Goal: Download file/media

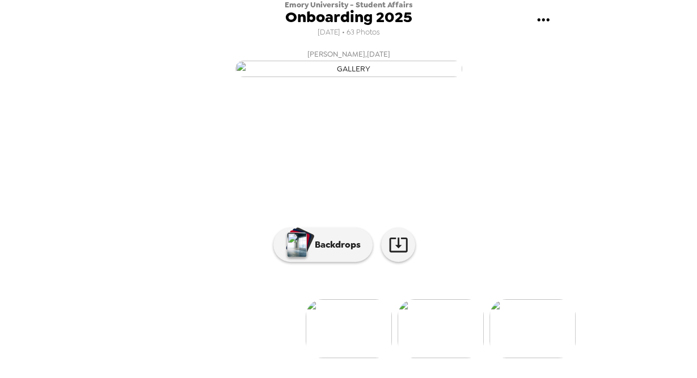
click at [619, 312] on div "Emory University - Student Affairs Onboarding 2025 [DATE] • 63 Photos [PERSON_N…" at bounding box center [348, 189] width 697 height 378
click at [362, 344] on img at bounding box center [349, 328] width 86 height 59
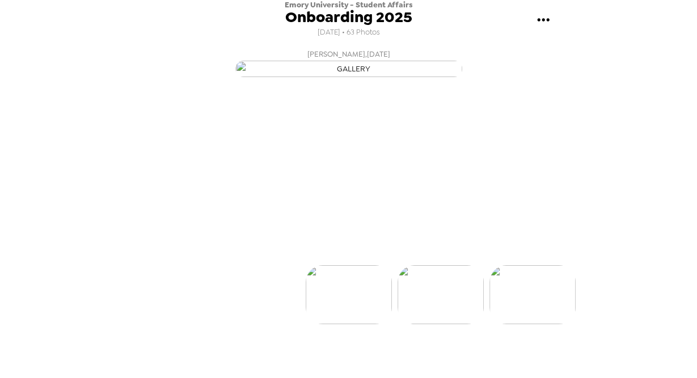
scroll to position [70, 0]
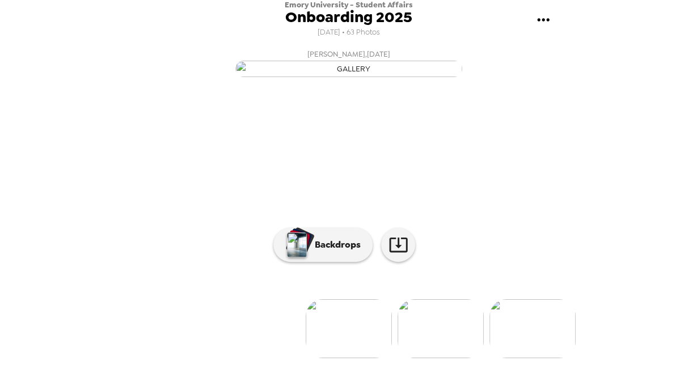
click at [420, 345] on div at bounding box center [349, 310] width 454 height 96
click at [424, 358] on img at bounding box center [440, 328] width 86 height 59
click at [426, 351] on img at bounding box center [440, 328] width 86 height 59
click at [539, 344] on img at bounding box center [532, 328] width 86 height 59
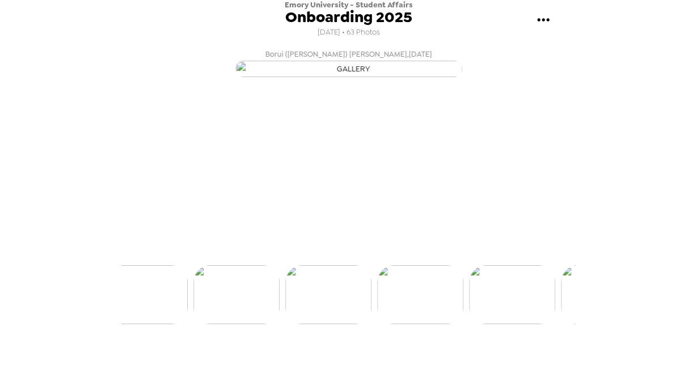
scroll to position [0, 355]
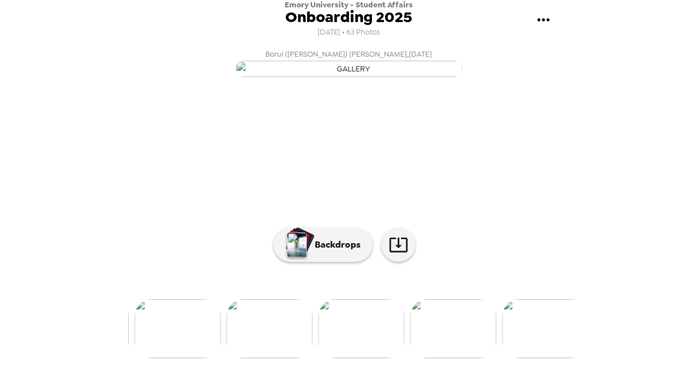
click at [539, 344] on div at bounding box center [349, 310] width 454 height 96
click at [543, 354] on img at bounding box center [533, 328] width 86 height 59
click at [455, 358] on img at bounding box center [441, 328] width 86 height 59
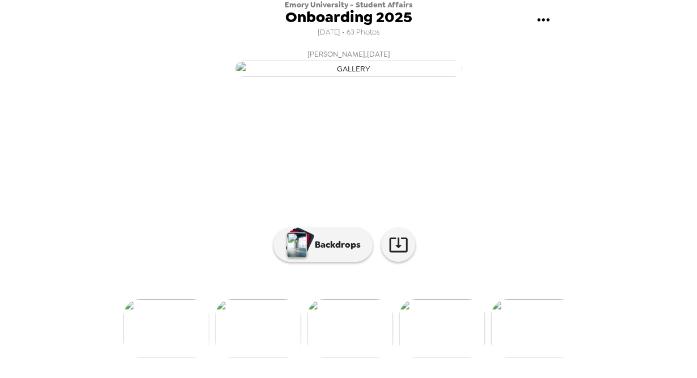
scroll to position [104, 0]
click at [541, 347] on img at bounding box center [533, 328] width 86 height 59
click at [540, 347] on div at bounding box center [349, 310] width 454 height 96
click at [538, 358] on img at bounding box center [533, 328] width 86 height 59
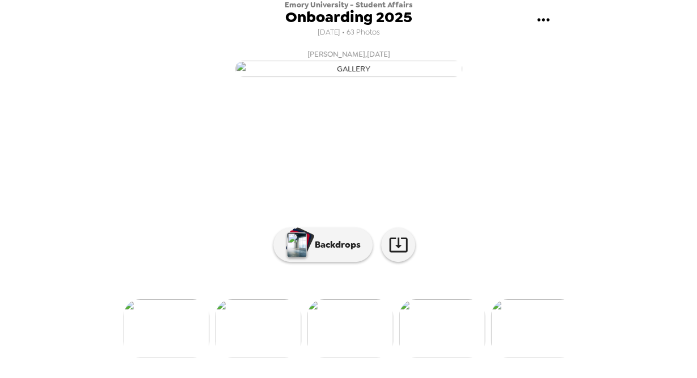
scroll to position [0, 1009]
click at [538, 358] on img at bounding box center [533, 328] width 86 height 59
click at [437, 348] on img at bounding box center [442, 328] width 86 height 59
click at [536, 332] on img at bounding box center [533, 328] width 86 height 59
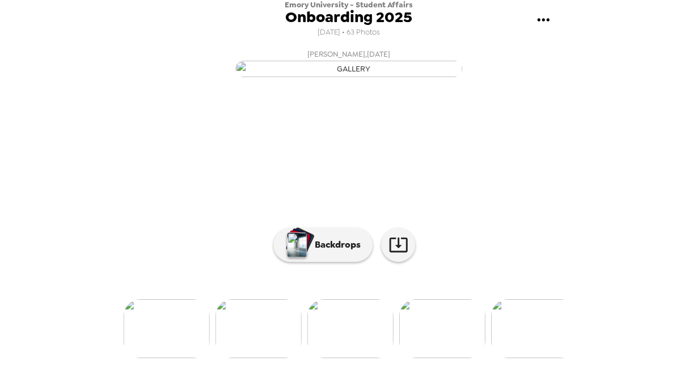
click at [539, 348] on img at bounding box center [534, 328] width 86 height 59
click at [539, 358] on img at bounding box center [534, 328] width 86 height 59
click at [553, 346] on img at bounding box center [534, 328] width 86 height 59
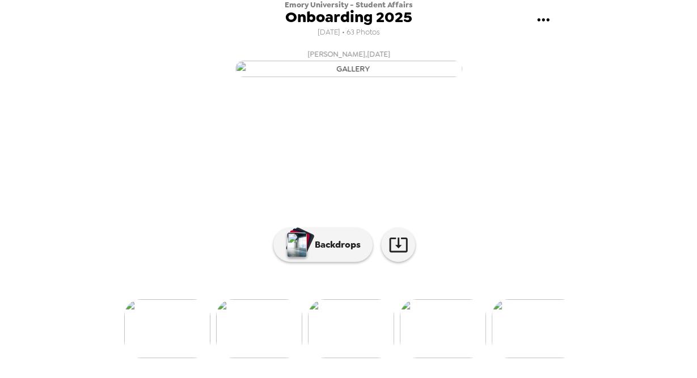
click at [537, 358] on img at bounding box center [535, 328] width 86 height 59
click at [536, 358] on img at bounding box center [535, 328] width 86 height 59
click at [537, 358] on img at bounding box center [535, 328] width 86 height 59
click at [545, 357] on img at bounding box center [535, 328] width 86 height 59
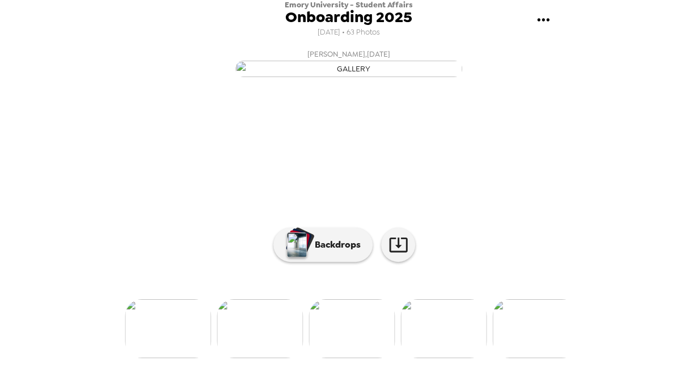
click at [538, 339] on img at bounding box center [535, 328] width 86 height 59
click at [538, 358] on img at bounding box center [536, 328] width 86 height 59
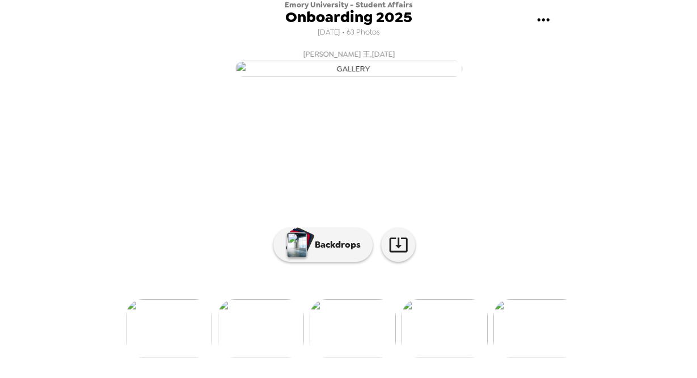
click at [538, 358] on img at bounding box center [536, 328] width 86 height 59
click at [543, 335] on img at bounding box center [537, 328] width 86 height 59
click at [535, 358] on img at bounding box center [537, 328] width 86 height 59
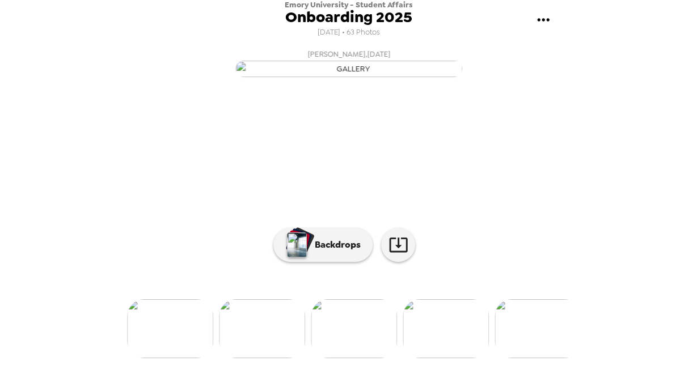
click at [535, 358] on img at bounding box center [537, 328] width 86 height 59
click at [462, 344] on img at bounding box center [446, 328] width 86 height 59
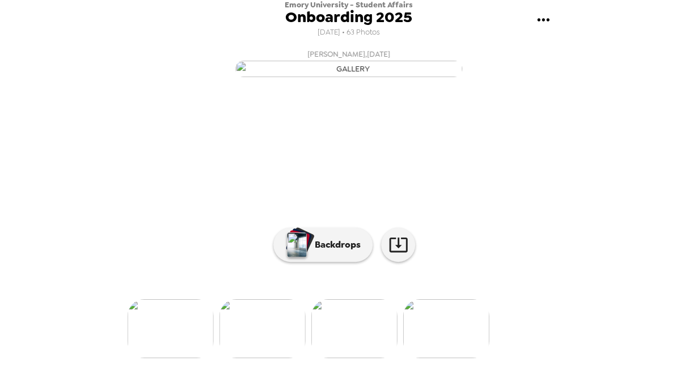
click at [452, 358] on img at bounding box center [446, 328] width 86 height 59
click at [189, 352] on img at bounding box center [171, 328] width 86 height 59
click at [168, 338] on img at bounding box center [170, 328] width 86 height 59
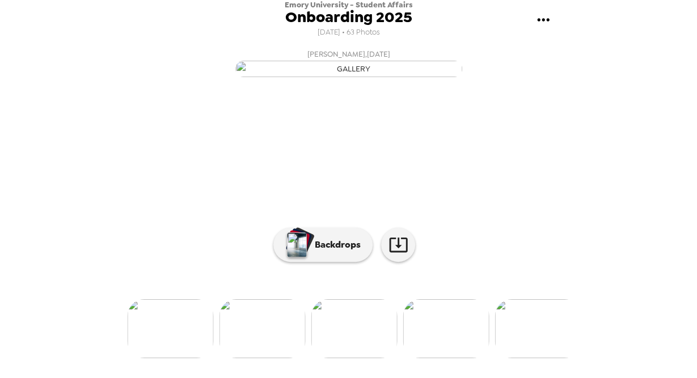
click at [166, 356] on img at bounding box center [170, 328] width 86 height 59
click at [163, 357] on img at bounding box center [170, 328] width 86 height 59
click at [163, 357] on img at bounding box center [169, 328] width 86 height 59
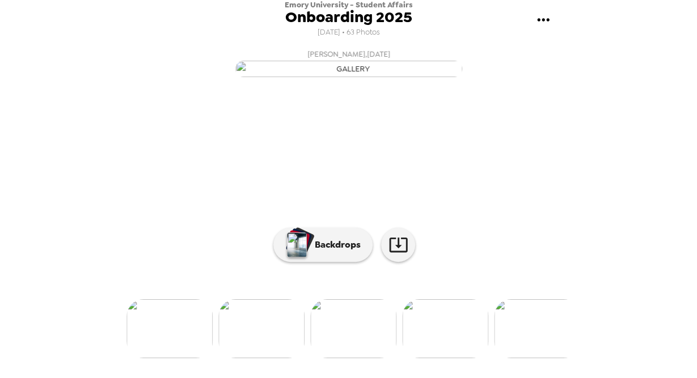
scroll to position [104, 0]
click at [248, 337] on img at bounding box center [261, 328] width 86 height 59
click at [257, 333] on img at bounding box center [261, 328] width 86 height 59
click at [167, 345] on img at bounding box center [169, 328] width 86 height 59
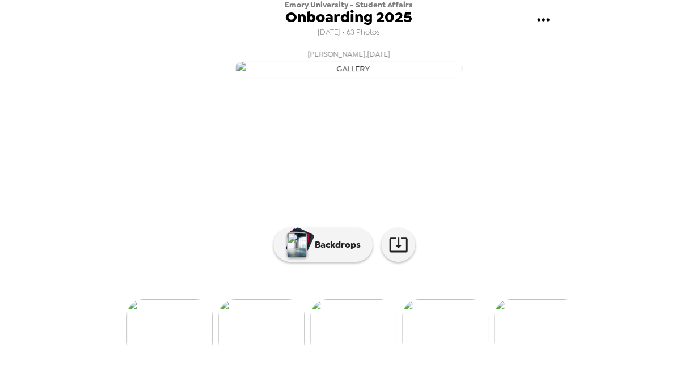
click at [240, 358] on img at bounding box center [261, 328] width 86 height 59
click at [176, 337] on img at bounding box center [169, 328] width 86 height 59
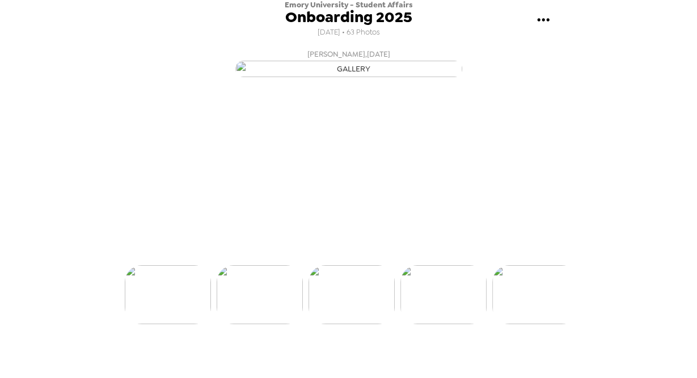
scroll to position [0, 4129]
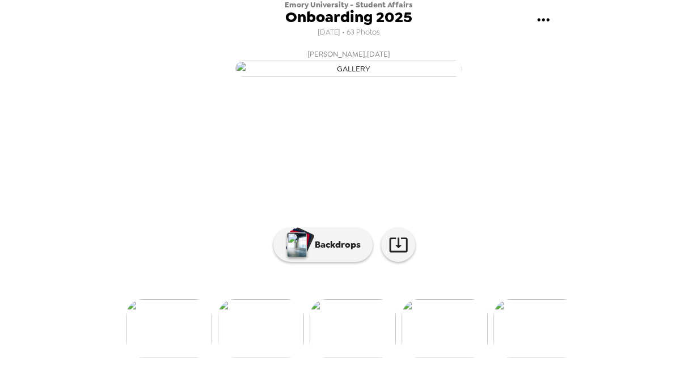
click at [172, 356] on img at bounding box center [169, 328] width 86 height 59
click at [264, 351] on img at bounding box center [260, 328] width 86 height 59
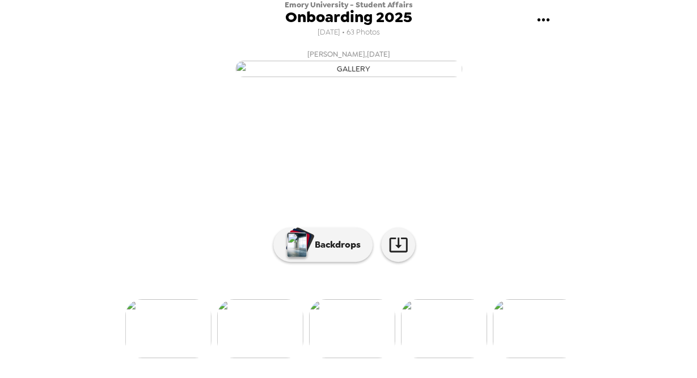
click at [189, 332] on img at bounding box center [168, 328] width 86 height 59
click at [192, 356] on img at bounding box center [168, 328] width 86 height 59
click at [155, 342] on img at bounding box center [168, 328] width 86 height 59
click at [577, 225] on div "Emory University - Student Affairs Onboarding 2025 [DATE] • 63 Photos [PERSON_N…" at bounding box center [348, 189] width 697 height 378
click at [179, 340] on img at bounding box center [168, 328] width 86 height 59
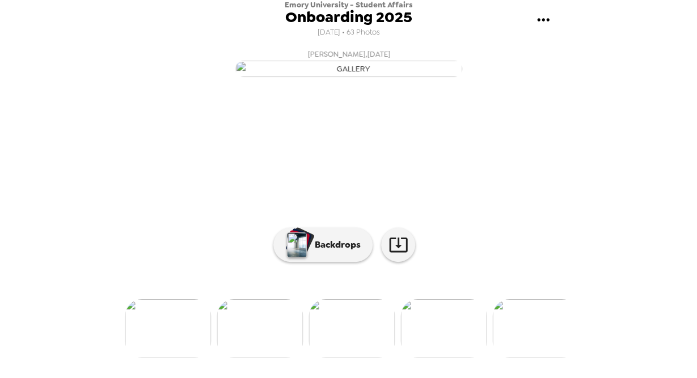
click at [244, 358] on img at bounding box center [260, 328] width 86 height 59
click at [147, 345] on img at bounding box center [168, 328] width 86 height 59
click at [178, 358] on img at bounding box center [168, 328] width 86 height 59
click at [179, 358] on img at bounding box center [167, 328] width 86 height 59
drag, startPoint x: 576, startPoint y: 267, endPoint x: 575, endPoint y: 349, distance: 82.2
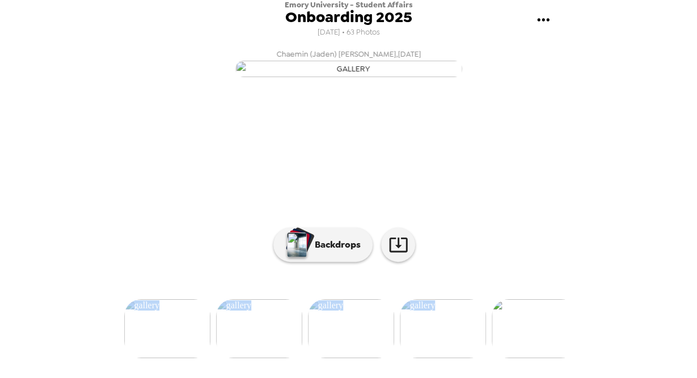
click at [575, 349] on div "Emory University - Student Affairs Onboarding 2025 [DATE] • 63 Photos [PERSON_N…" at bounding box center [348, 189] width 697 height 378
click at [184, 358] on img at bounding box center [167, 328] width 86 height 59
click at [149, 346] on img at bounding box center [167, 328] width 86 height 59
click at [155, 354] on img at bounding box center [167, 328] width 86 height 59
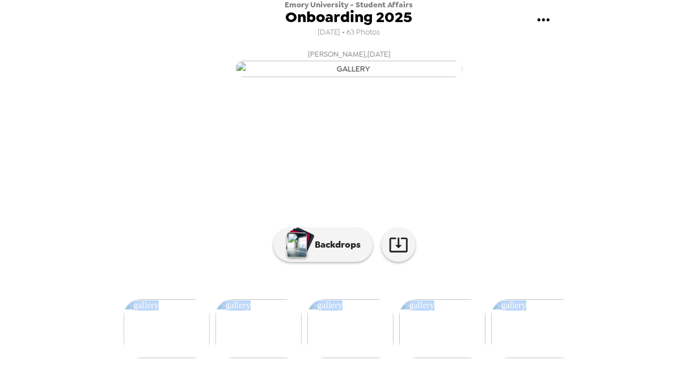
click at [156, 357] on img at bounding box center [167, 328] width 86 height 59
click at [160, 346] on img at bounding box center [166, 328] width 86 height 59
click at [163, 357] on img at bounding box center [166, 328] width 86 height 59
click at [164, 358] on img at bounding box center [166, 328] width 86 height 59
click at [167, 341] on img at bounding box center [166, 328] width 86 height 59
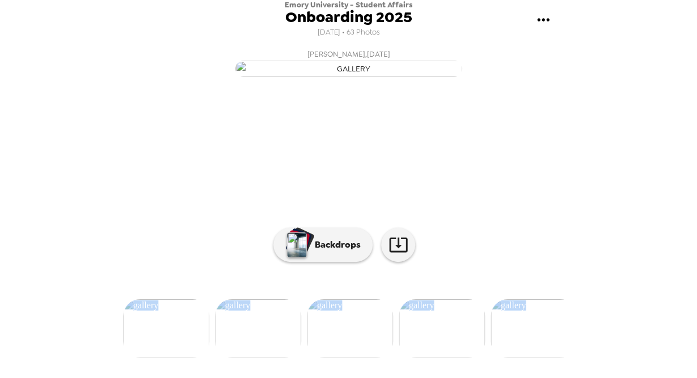
click at [163, 350] on img at bounding box center [166, 328] width 86 height 59
click at [253, 358] on img at bounding box center [257, 328] width 86 height 59
drag, startPoint x: 576, startPoint y: 227, endPoint x: 579, endPoint y: 149, distance: 78.3
click at [582, 134] on div "Emory University - Student Affairs Onboarding 2025 [DATE] • 63 Photos [PERSON_N…" at bounding box center [348, 189] width 697 height 378
click at [255, 345] on img at bounding box center [257, 328] width 86 height 59
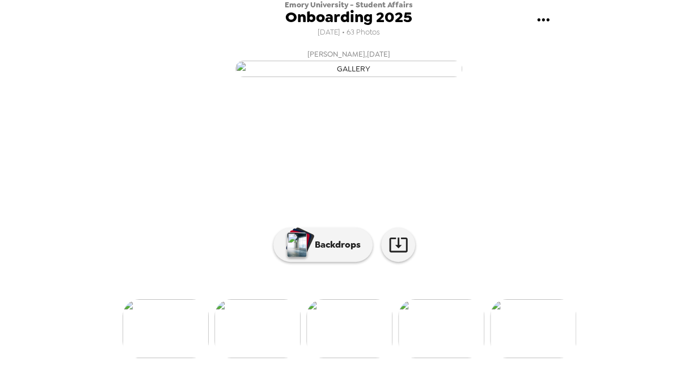
click at [151, 343] on img at bounding box center [165, 328] width 86 height 59
click at [541, 24] on icon "gallery menu" at bounding box center [543, 20] width 18 height 18
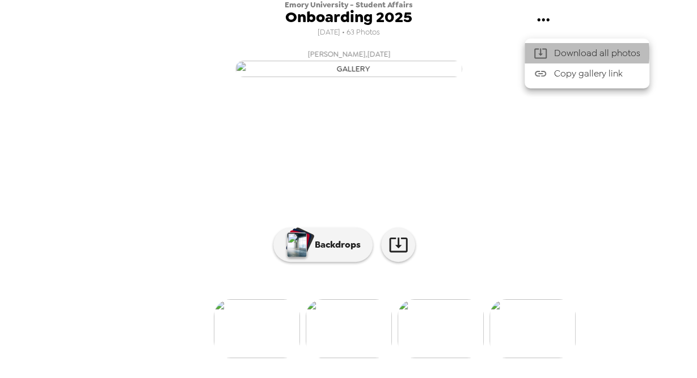
click at [557, 53] on span "Download all photos" at bounding box center [597, 53] width 86 height 14
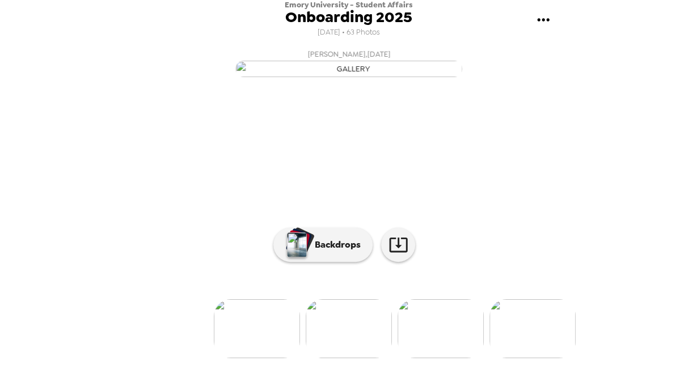
click at [483, 15] on div "Emory University - Student Affairs Onboarding 2025 [DATE] • 63 Photos" at bounding box center [349, 20] width 454 height 40
click at [547, 345] on img at bounding box center [532, 328] width 86 height 59
click at [544, 358] on img at bounding box center [533, 328] width 86 height 59
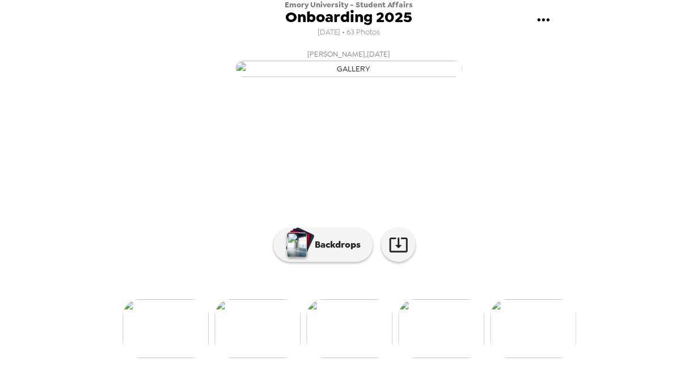
click at [514, 335] on img at bounding box center [533, 328] width 86 height 59
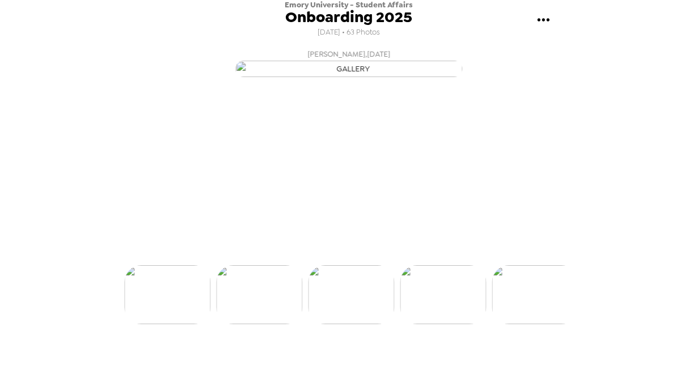
scroll to position [0, 642]
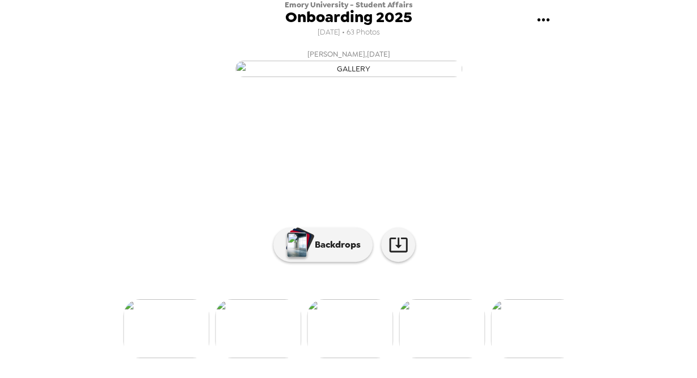
click at [530, 358] on img at bounding box center [533, 328] width 86 height 59
click at [531, 358] on img at bounding box center [533, 328] width 86 height 59
click at [467, 343] on img at bounding box center [442, 328] width 86 height 59
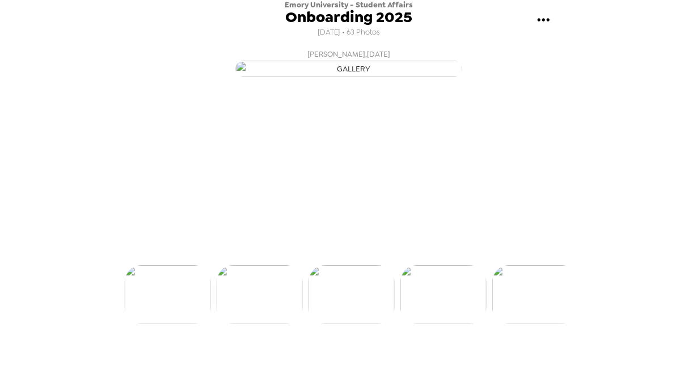
scroll to position [0, 1101]
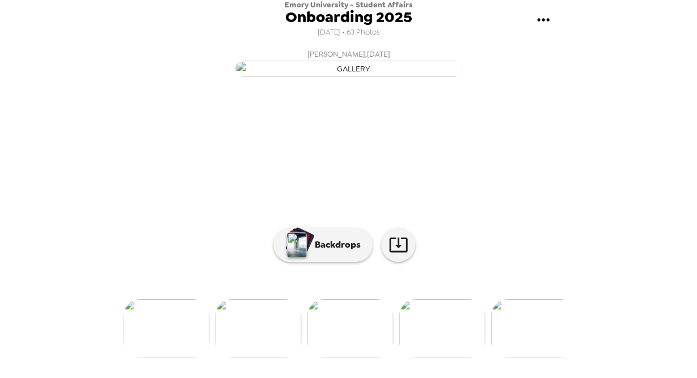
click at [535, 357] on img at bounding box center [533, 328] width 86 height 59
click at [549, 342] on img at bounding box center [533, 328] width 86 height 59
click at [519, 353] on img at bounding box center [534, 328] width 86 height 59
click at [523, 347] on img at bounding box center [534, 328] width 86 height 59
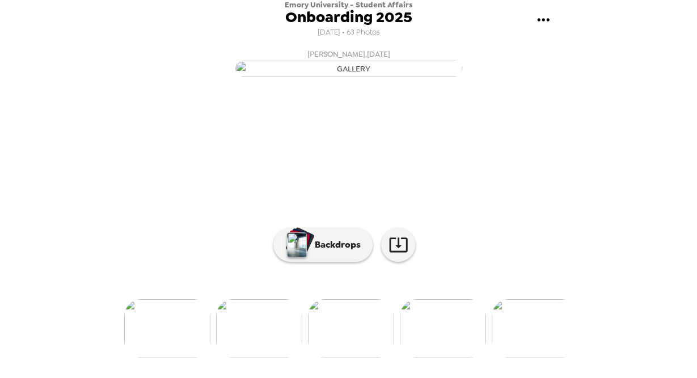
scroll to position [0, 1835]
click at [532, 358] on img at bounding box center [534, 328] width 86 height 59
click at [451, 345] on img at bounding box center [443, 328] width 86 height 59
click at [547, 342] on img at bounding box center [535, 328] width 86 height 59
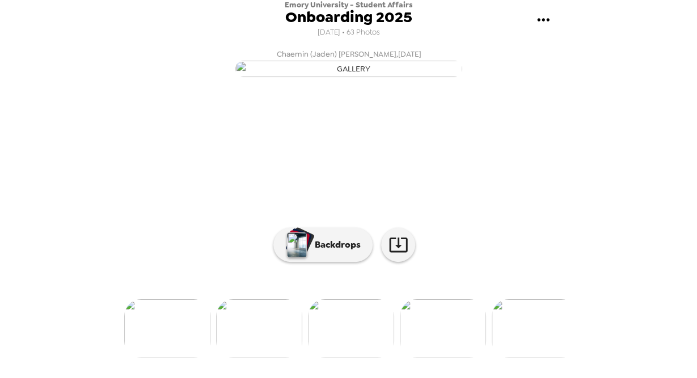
click at [524, 342] on img at bounding box center [535, 328] width 86 height 59
click at [551, 349] on img at bounding box center [535, 328] width 86 height 59
click at [450, 336] on img at bounding box center [443, 328] width 86 height 59
click at [452, 344] on img at bounding box center [443, 328] width 86 height 59
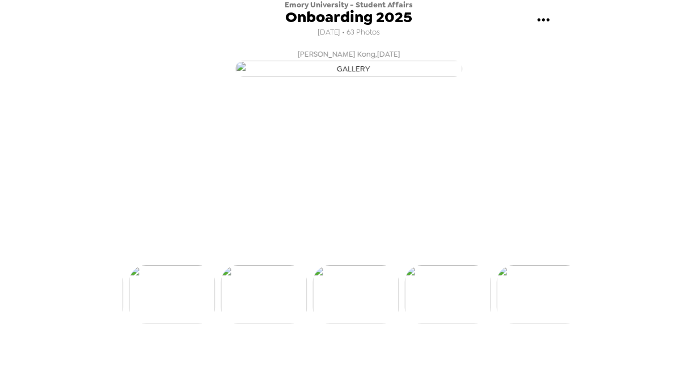
scroll to position [0, 2845]
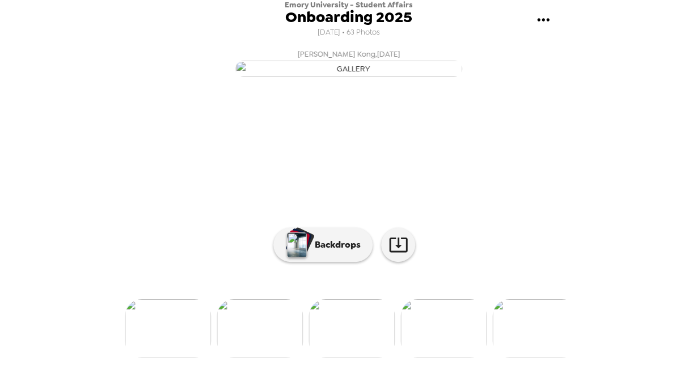
drag, startPoint x: 568, startPoint y: 195, endPoint x: 581, endPoint y: 120, distance: 76.1
click at [581, 120] on div "Emory University - Student Affairs Onboarding 2025 [DATE] • 63 Photos [PERSON_N…" at bounding box center [348, 189] width 697 height 378
click at [534, 342] on img at bounding box center [535, 328] width 86 height 59
click at [547, 349] on img at bounding box center [535, 328] width 86 height 59
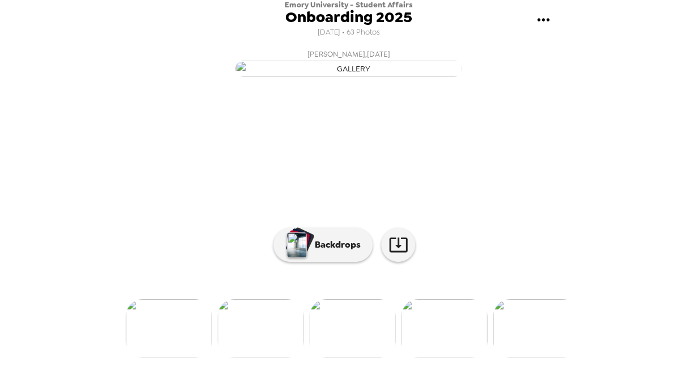
click at [447, 344] on img at bounding box center [444, 328] width 86 height 59
click at [467, 354] on img at bounding box center [444, 328] width 86 height 59
click at [440, 344] on img at bounding box center [444, 328] width 86 height 59
click at [442, 343] on img at bounding box center [444, 328] width 86 height 59
click at [447, 347] on img at bounding box center [444, 328] width 86 height 59
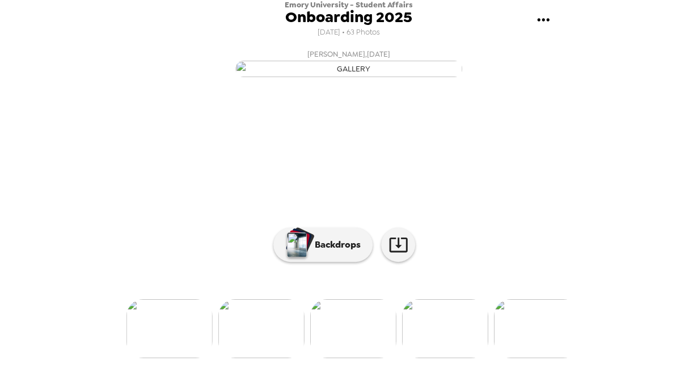
scroll to position [0, 3671]
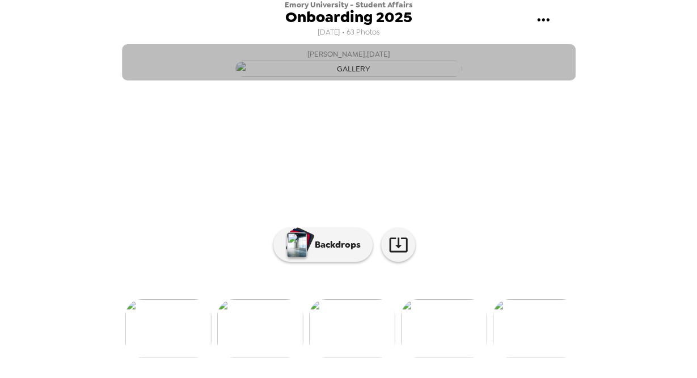
click at [565, 81] on button "[PERSON_NAME] , [DATE]" at bounding box center [349, 62] width 454 height 36
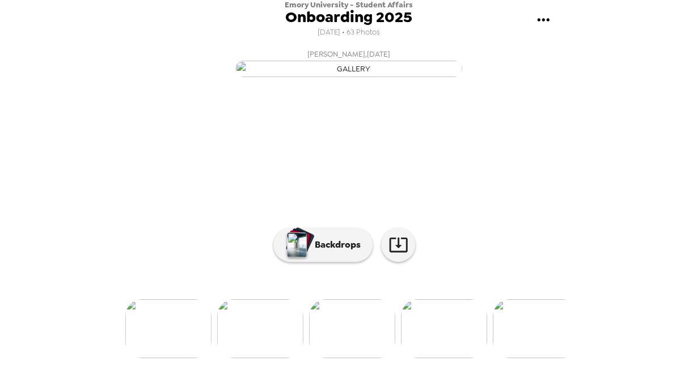
scroll to position [104, 0]
click at [452, 335] on img at bounding box center [444, 328] width 86 height 59
click at [455, 332] on img at bounding box center [444, 328] width 86 height 59
click at [534, 343] on img at bounding box center [536, 328] width 86 height 59
click at [540, 342] on img at bounding box center [536, 328] width 86 height 59
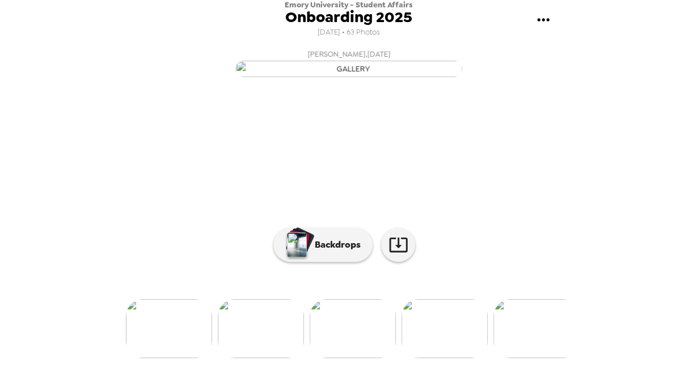
click at [431, 342] on img at bounding box center [444, 328] width 86 height 59
click at [459, 344] on img at bounding box center [445, 328] width 86 height 59
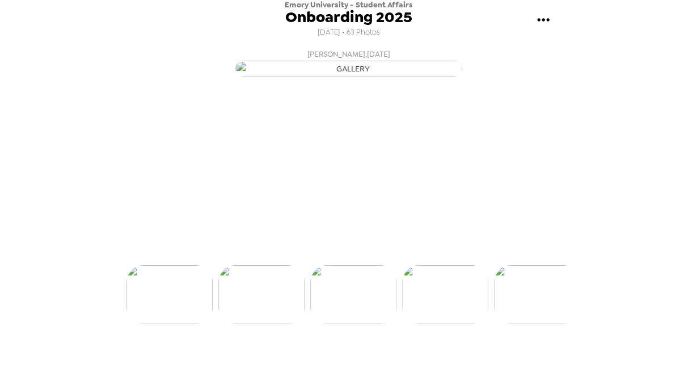
scroll to position [0, 4404]
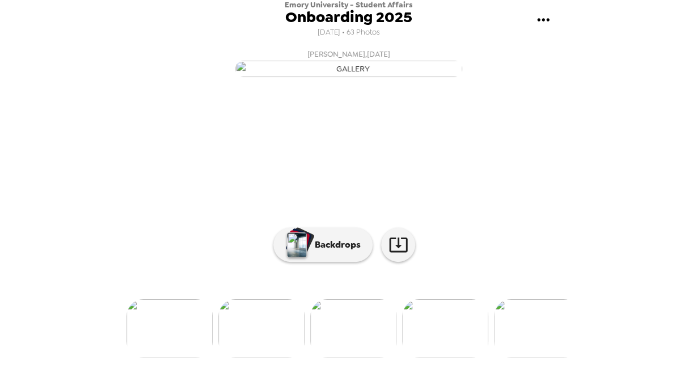
drag, startPoint x: 576, startPoint y: 182, endPoint x: 573, endPoint y: 137, distance: 44.9
click at [573, 137] on div "Emory University - Student Affairs Onboarding 2025 [DATE] • 63 Photos [PERSON_N…" at bounding box center [348, 189] width 697 height 378
click at [544, 352] on img at bounding box center [537, 328] width 86 height 59
click at [469, 351] on img at bounding box center [445, 328] width 86 height 59
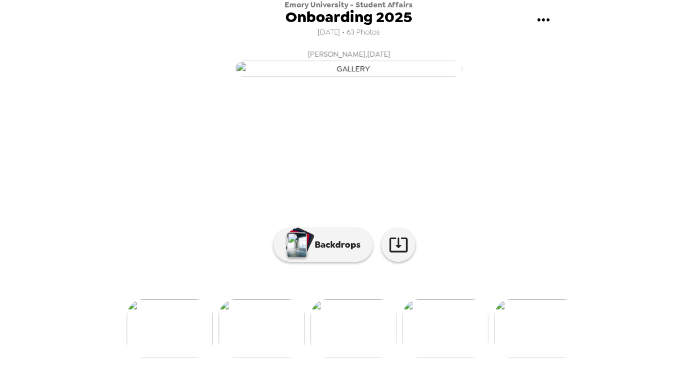
click at [436, 350] on img at bounding box center [445, 328] width 86 height 59
click at [549, 352] on img at bounding box center [537, 328] width 86 height 59
copy button "[PERSON_NAME] , [DATE]"
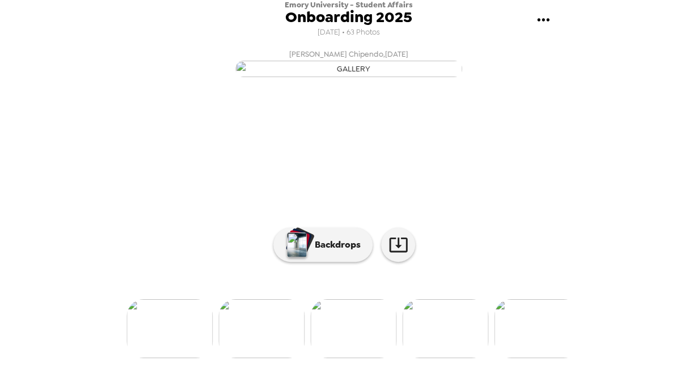
click at [539, 335] on img at bounding box center [537, 328] width 86 height 59
click at [542, 344] on img at bounding box center [537, 328] width 86 height 59
click at [534, 329] on img at bounding box center [537, 328] width 86 height 59
click at [163, 358] on img at bounding box center [170, 328] width 86 height 59
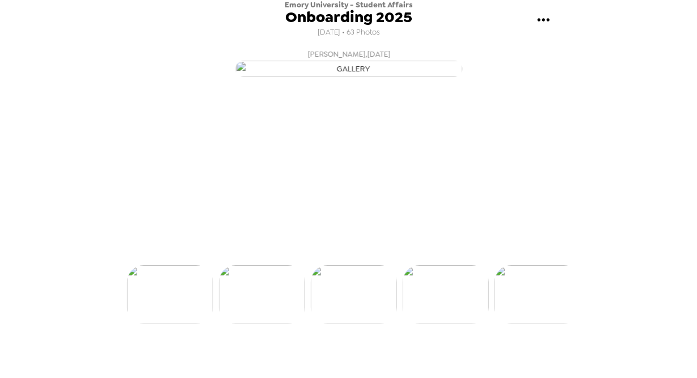
scroll to position [0, 5371]
click at [164, 324] on ul at bounding box center [349, 294] width 454 height 59
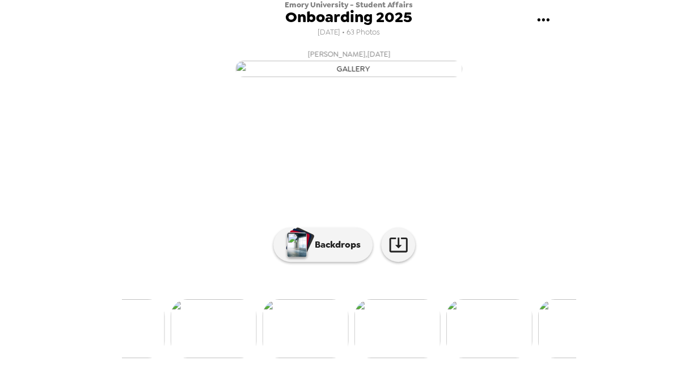
click at [131, 358] on img at bounding box center [122, 328] width 86 height 59
click at [151, 345] on div at bounding box center [349, 310] width 454 height 96
click at [159, 357] on img at bounding box center [170, 328] width 86 height 59
click at [159, 357] on img at bounding box center [169, 328] width 86 height 59
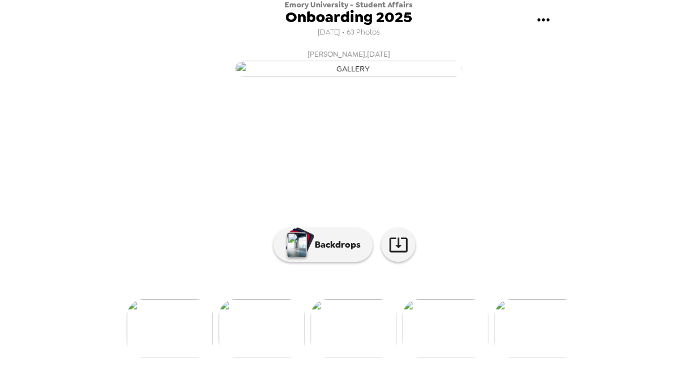
click at [159, 357] on img at bounding box center [169, 328] width 86 height 59
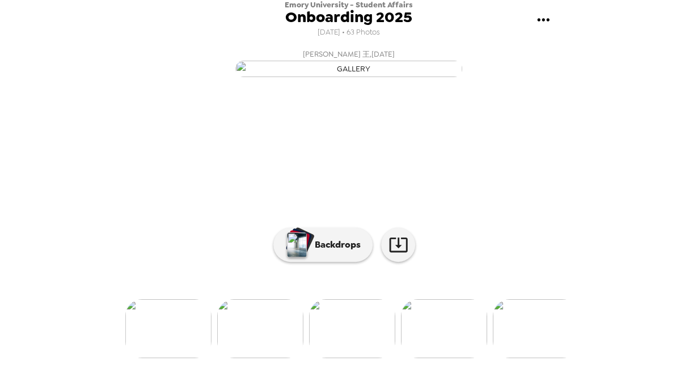
click at [159, 357] on img at bounding box center [168, 328] width 86 height 59
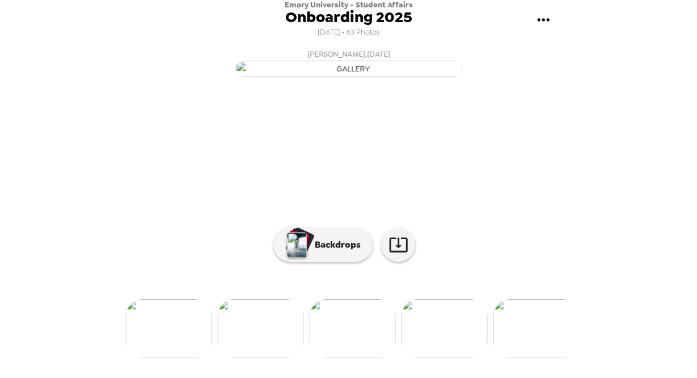
click at [159, 357] on img at bounding box center [168, 328] width 86 height 59
click at [166, 358] on img at bounding box center [168, 328] width 86 height 59
click at [171, 358] on img at bounding box center [168, 328] width 86 height 59
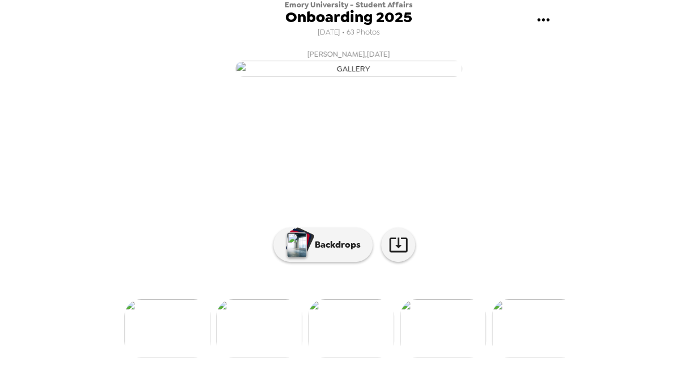
scroll to position [104, 0]
click at [155, 334] on img at bounding box center [167, 328] width 86 height 59
click at [159, 358] on img at bounding box center [167, 328] width 86 height 59
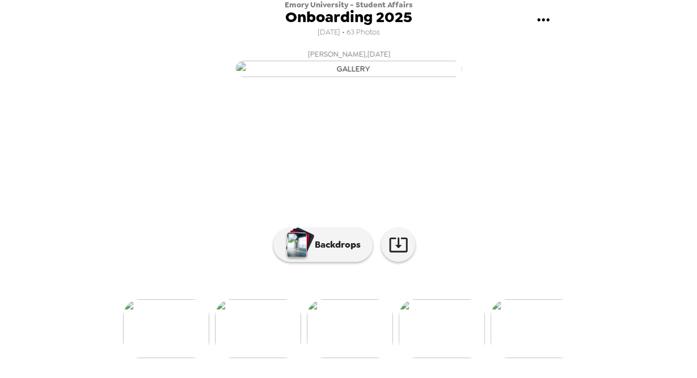
scroll to position [0, 2019]
click at [178, 358] on img at bounding box center [167, 328] width 86 height 59
click at [180, 335] on img at bounding box center [167, 328] width 86 height 59
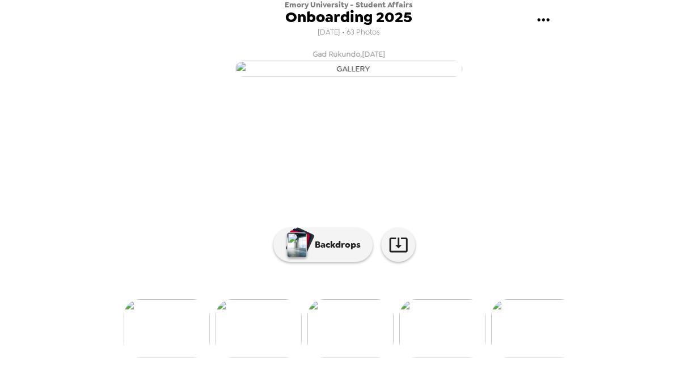
click at [544, 357] on img at bounding box center [534, 328] width 86 height 59
click at [183, 357] on img at bounding box center [167, 328] width 86 height 59
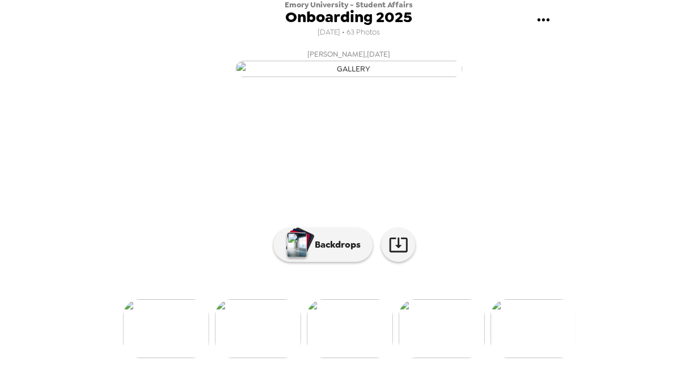
scroll to position [0, 1468]
click at [184, 357] on img at bounding box center [167, 328] width 86 height 59
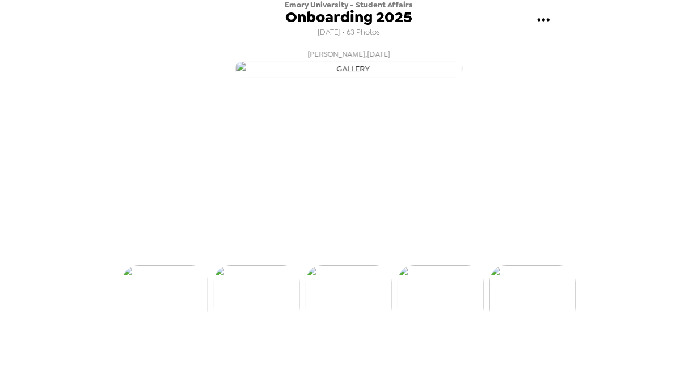
scroll to position [0, 1285]
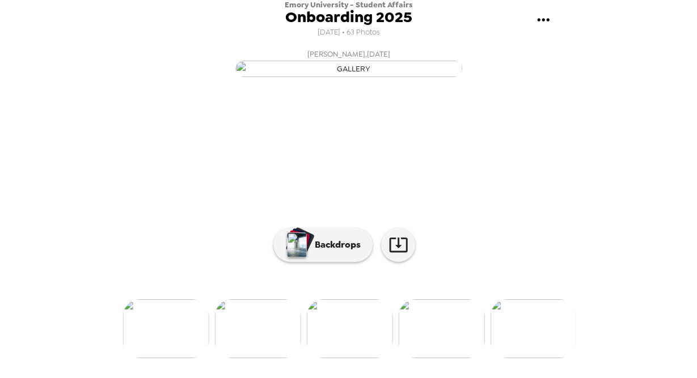
click at [258, 358] on img at bounding box center [258, 328] width 86 height 59
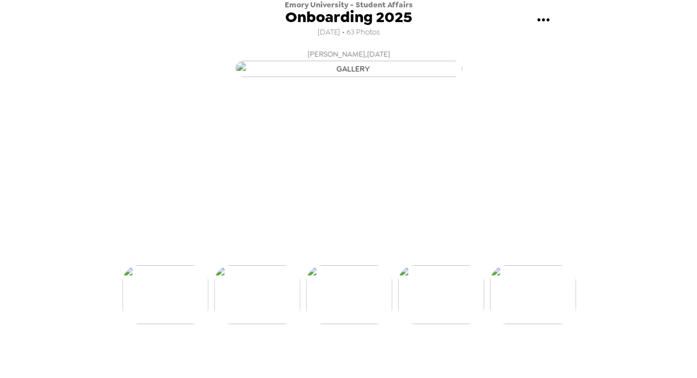
scroll to position [0, 1193]
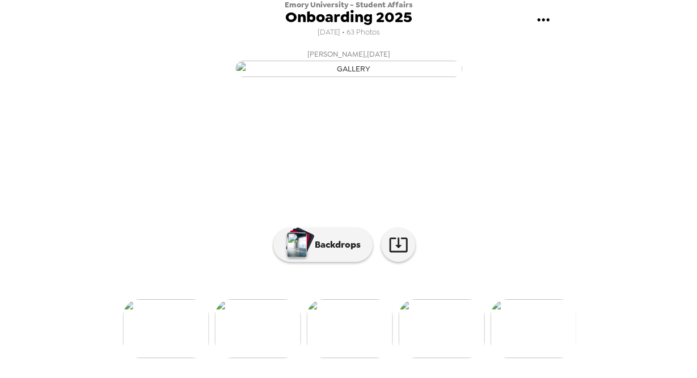
drag, startPoint x: 577, startPoint y: 237, endPoint x: 579, endPoint y: 158, distance: 79.4
click at [579, 158] on div "Emory University - Student Affairs Onboarding 2025 [DATE] • 63 Photos [PERSON_N…" at bounding box center [348, 189] width 697 height 378
click at [157, 344] on img at bounding box center [166, 328] width 86 height 59
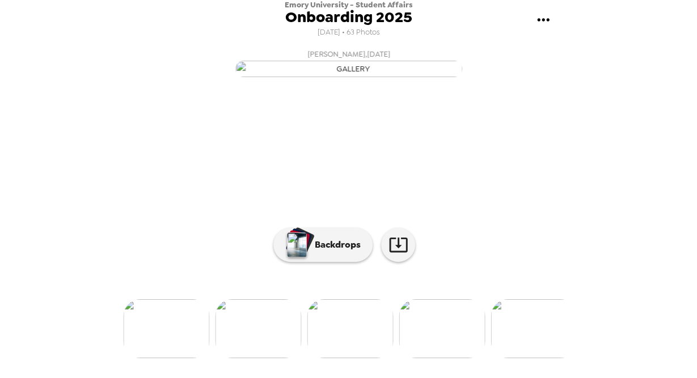
click at [156, 354] on img at bounding box center [166, 328] width 86 height 59
click at [251, 358] on img at bounding box center [258, 328] width 86 height 59
